Goal: Task Accomplishment & Management: Manage account settings

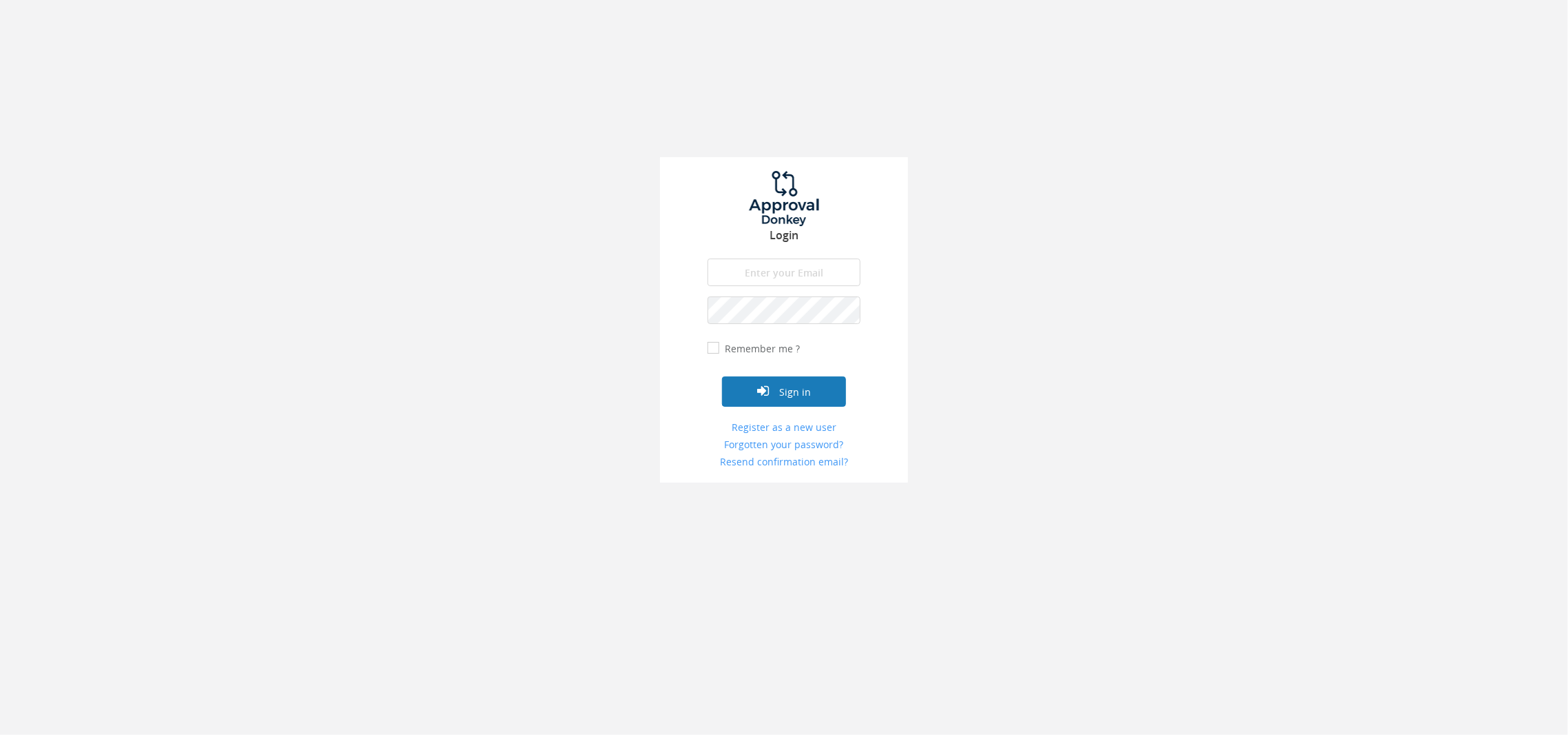
type input "[EMAIL_ADDRESS][DOMAIN_NAME]"
click at [810, 398] on button "Sign in" at bounding box center [784, 391] width 124 height 30
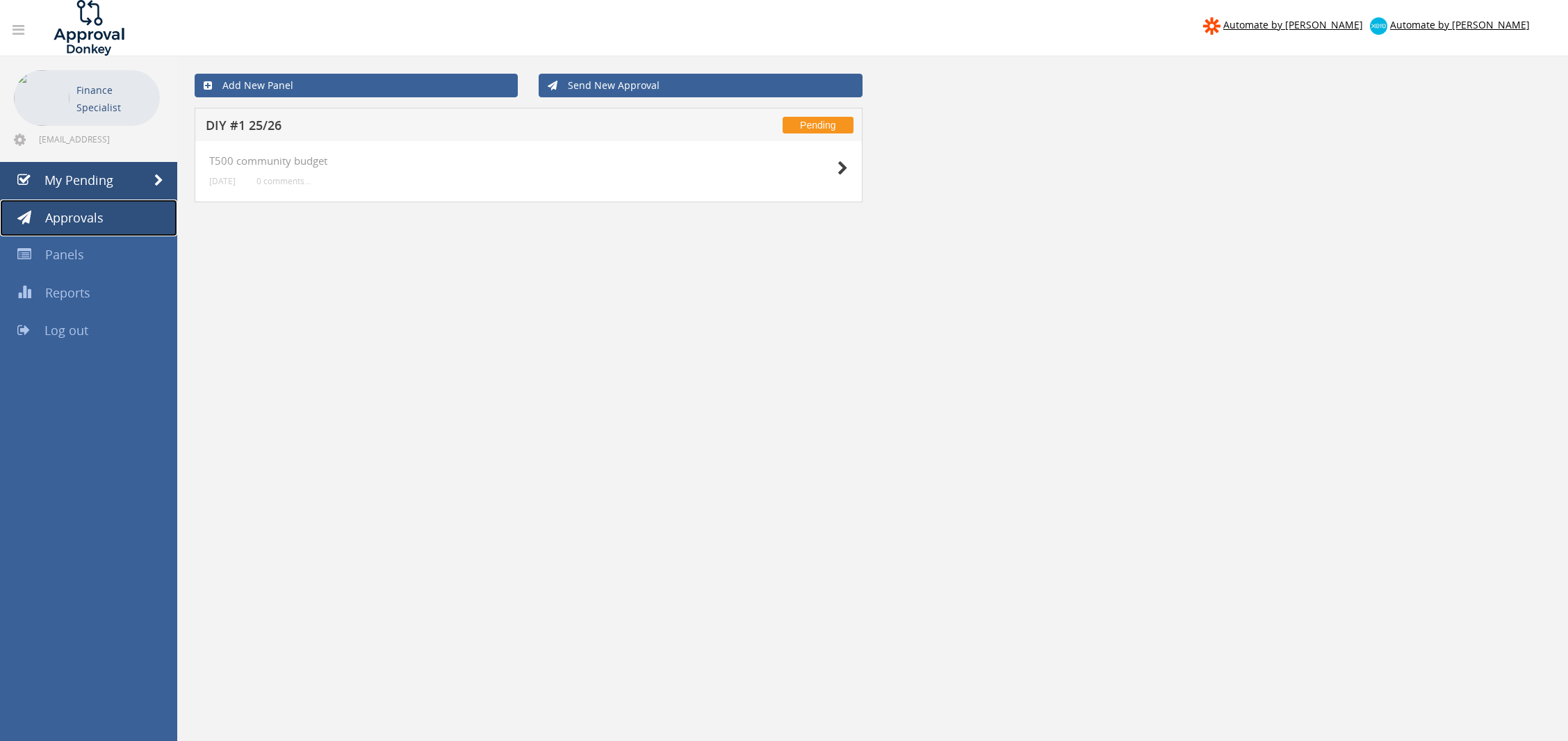
click at [100, 228] on link "Approvals" at bounding box center [88, 218] width 177 height 37
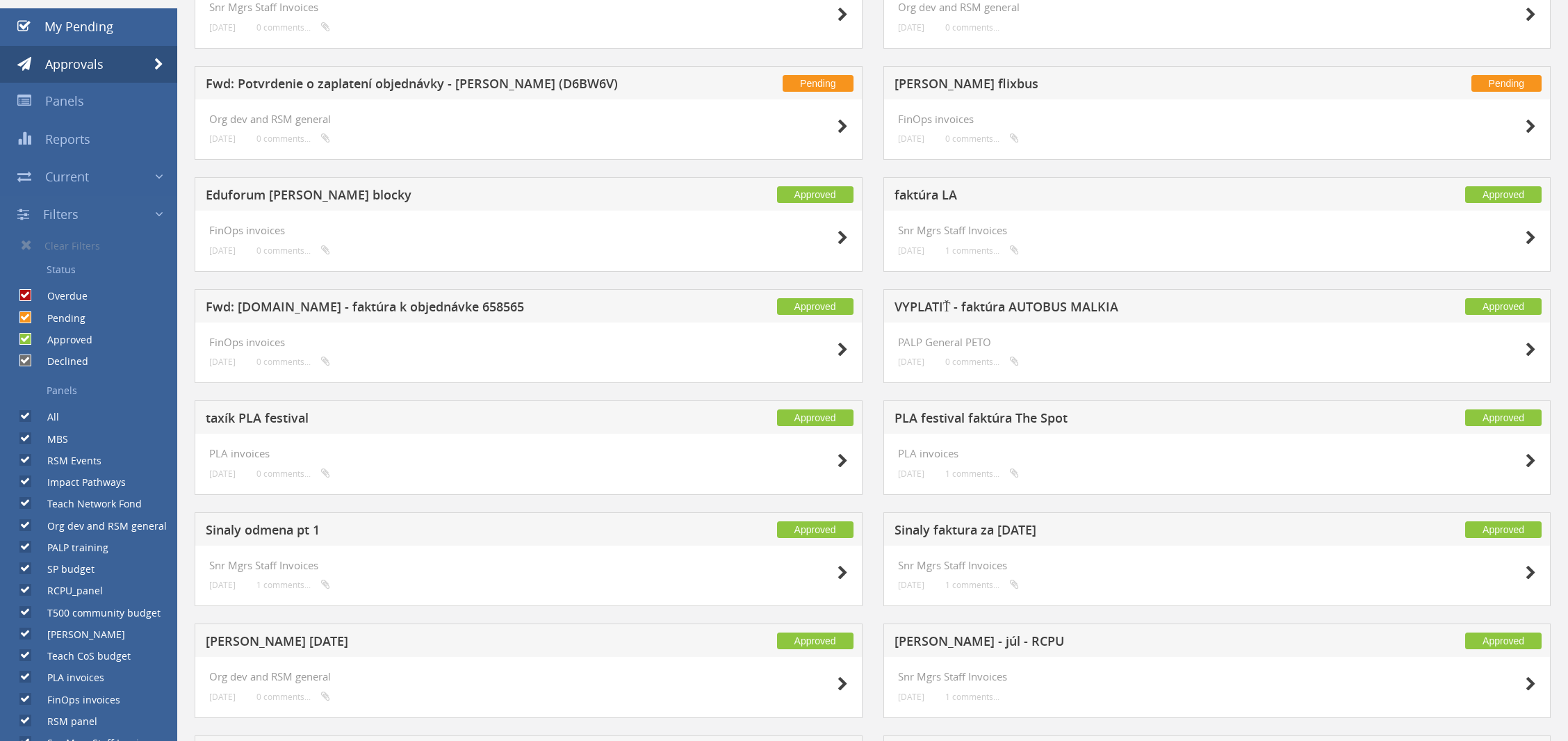
scroll to position [164, 0]
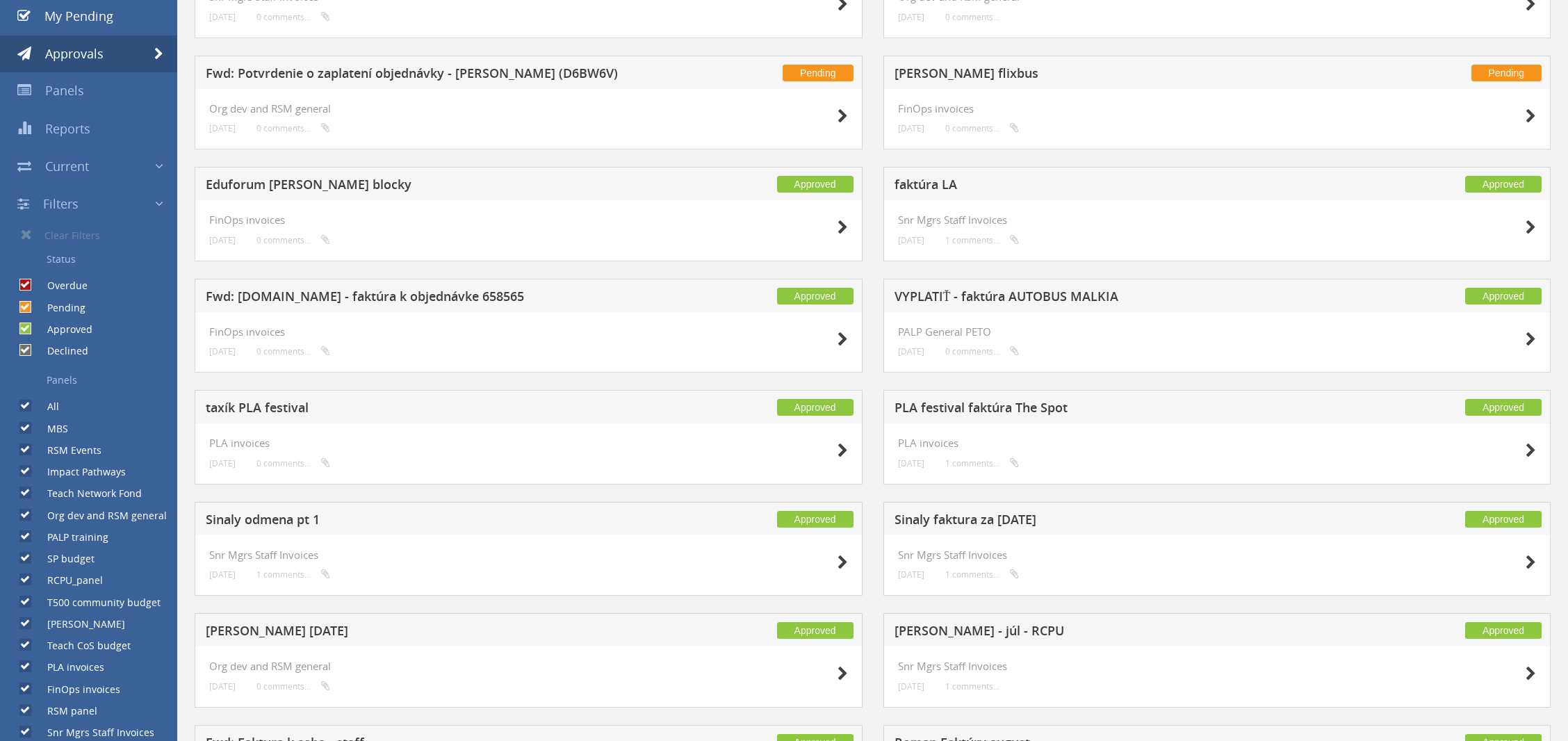
click at [56, 408] on label "All" at bounding box center [46, 406] width 25 height 14
click at [28, 408] on input "All" at bounding box center [24, 405] width 9 height 9
click at [46, 404] on label "All" at bounding box center [46, 406] width 25 height 14
click at [28, 404] on input "All" at bounding box center [24, 405] width 9 height 9
checkbox input "true"
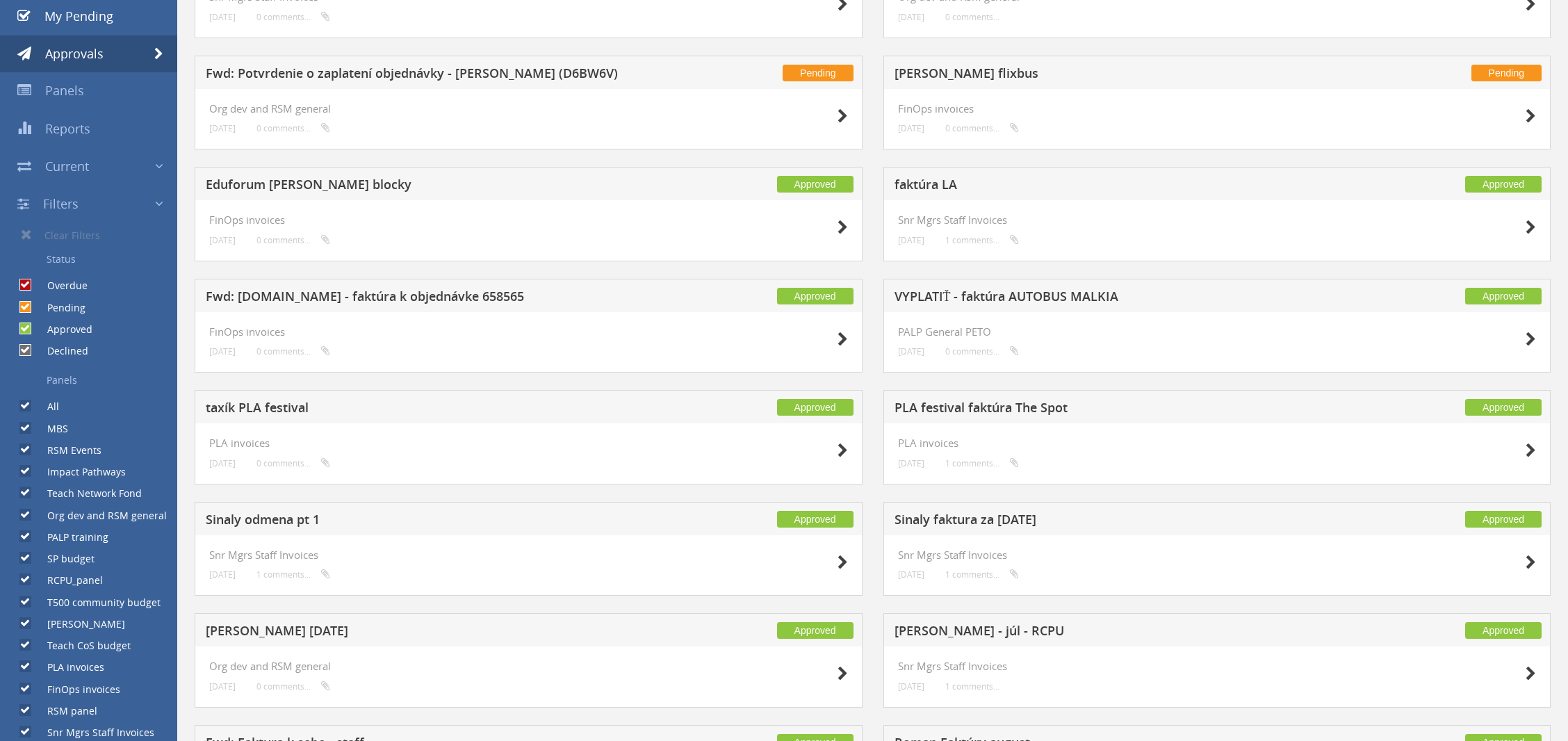
scroll to position [0, 0]
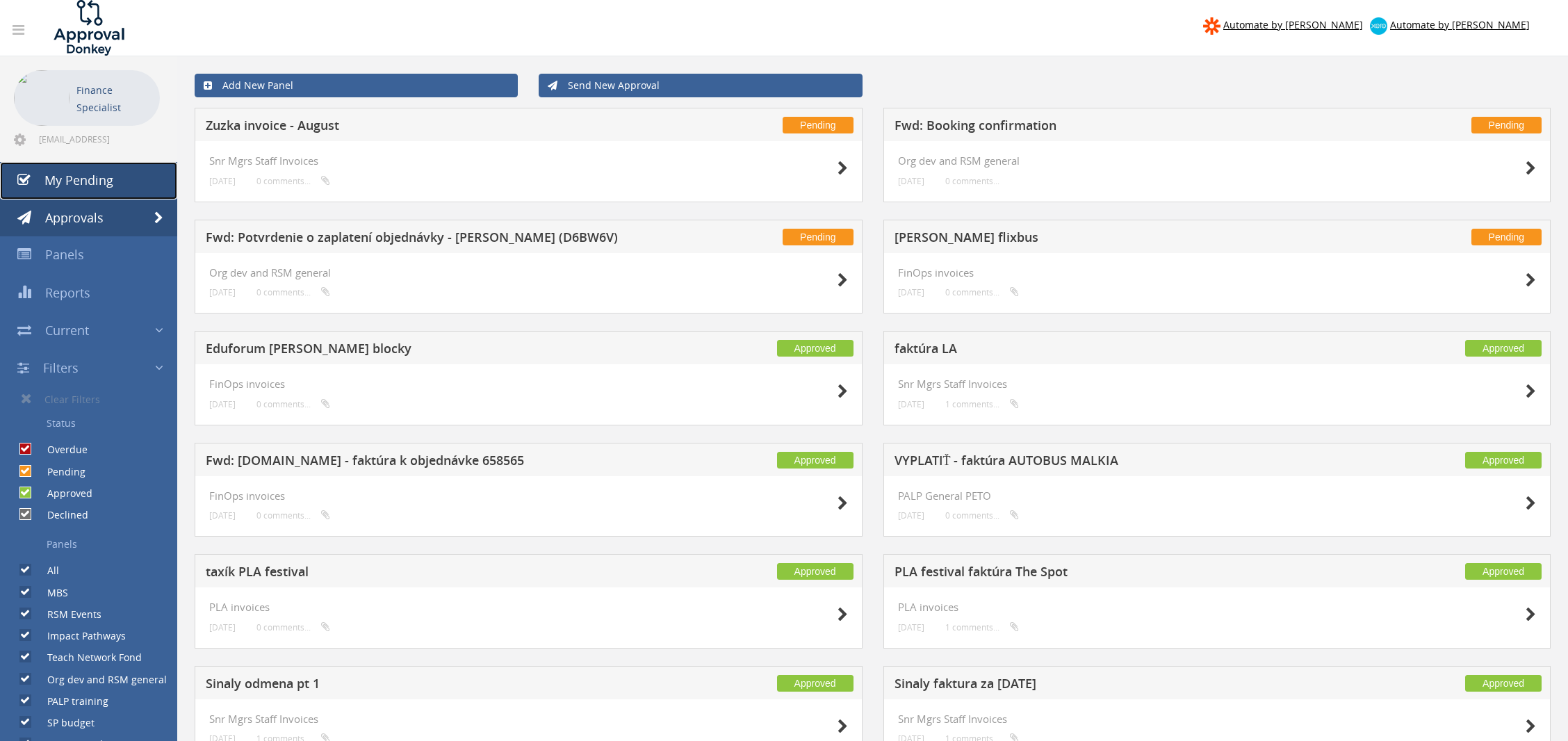
click at [78, 168] on link "My Pending" at bounding box center [88, 180] width 177 height 37
